Goal: Information Seeking & Learning: Learn about a topic

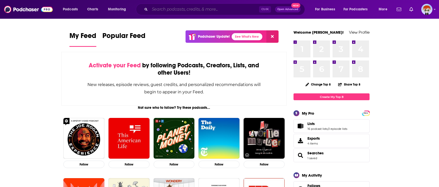
click at [195, 9] on input "Search podcasts, credits, & more..." at bounding box center [204, 9] width 109 height 8
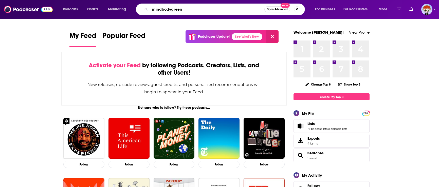
type input "mindbodygreen"
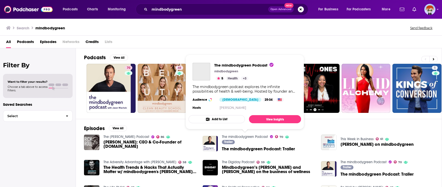
click at [251, 137] on link "The mindbodygreen Podcast" at bounding box center [245, 137] width 46 height 4
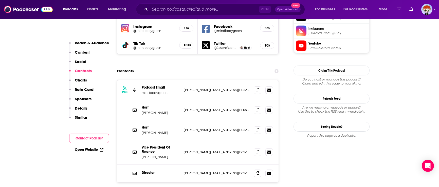
scroll to position [507, 0]
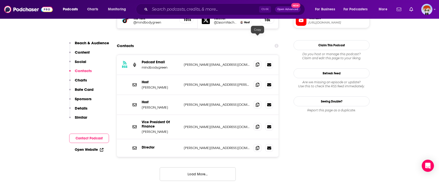
click at [259, 61] on span at bounding box center [258, 65] width 8 height 8
click at [189, 167] on button "Load More..." at bounding box center [198, 174] width 76 height 14
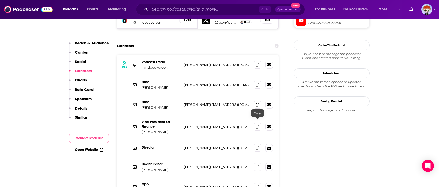
click at [257, 146] on icon at bounding box center [258, 148] width 4 height 4
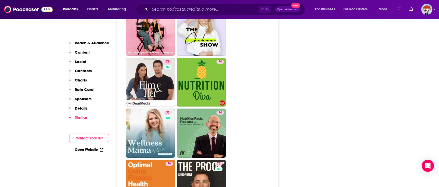
scroll to position [1748, 0]
